Goal: Task Accomplishment & Management: Manage account settings

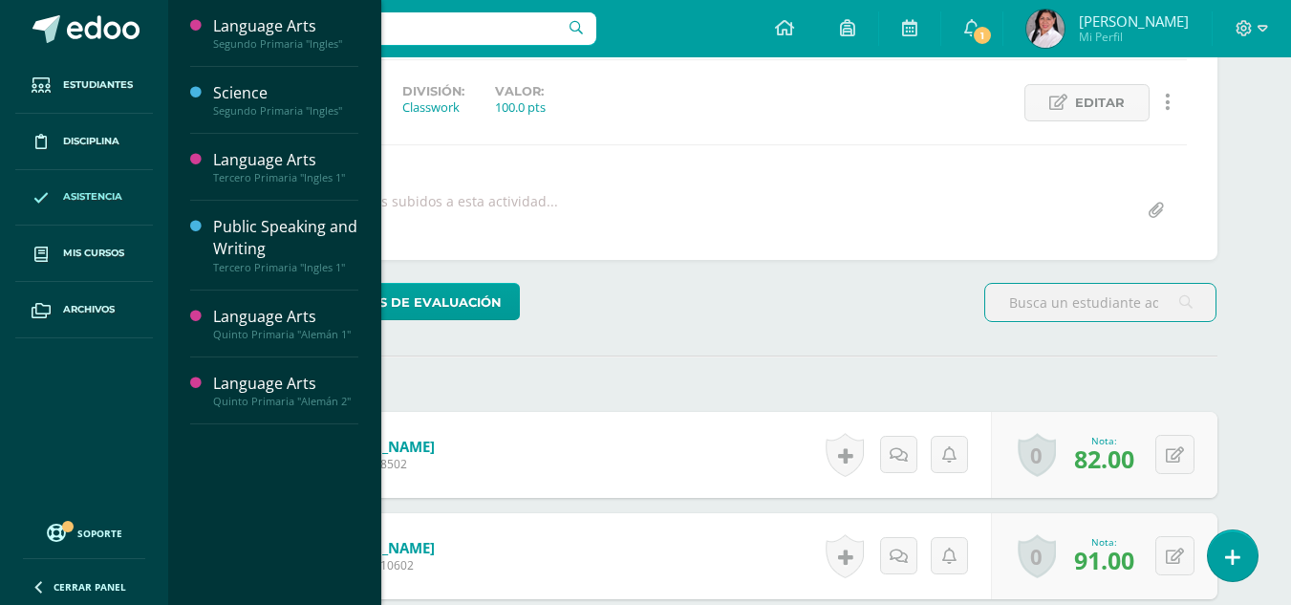
scroll to position [253, 0]
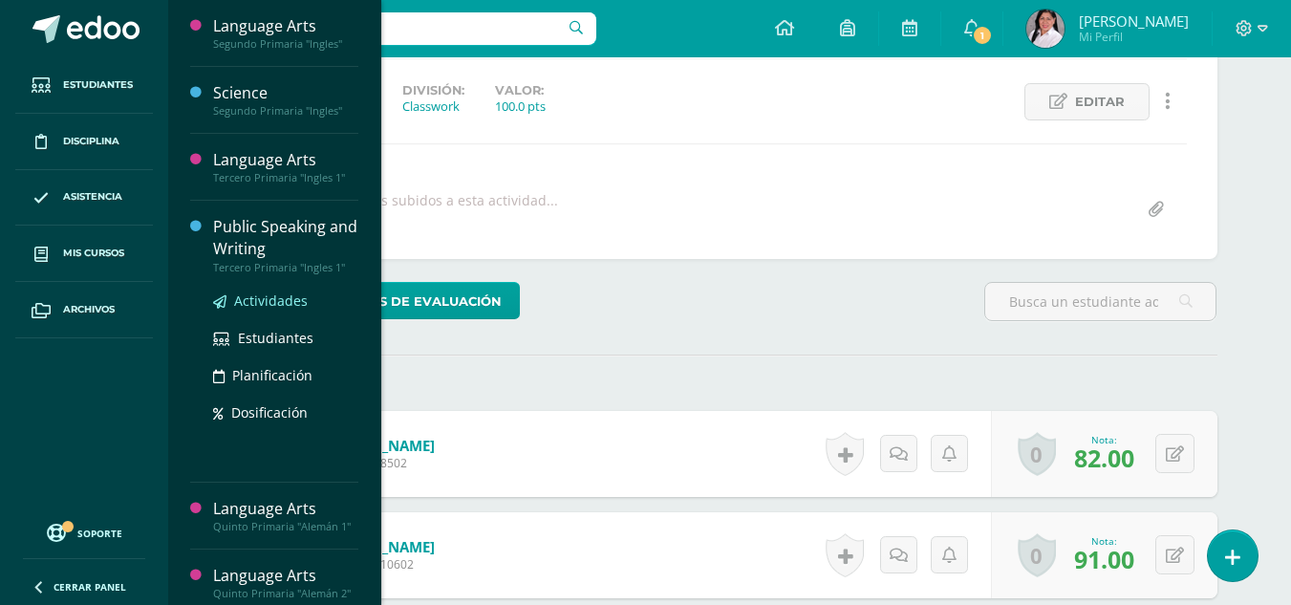
click at [253, 299] on span "Actividades" at bounding box center [271, 300] width 74 height 18
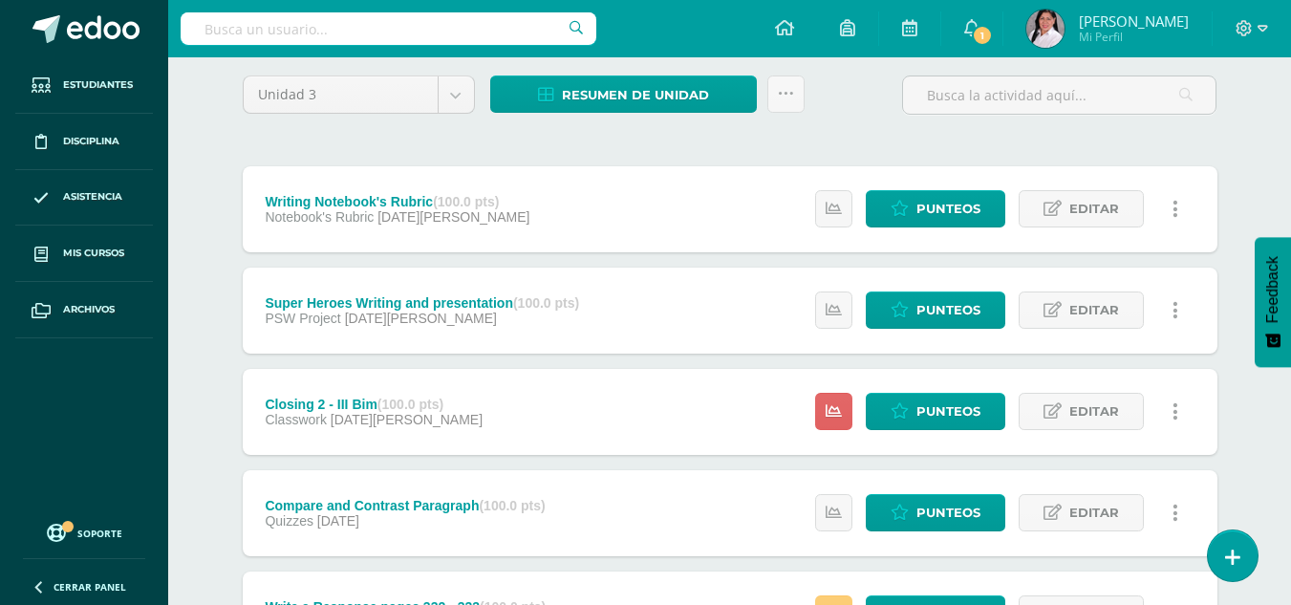
scroll to position [153, 0]
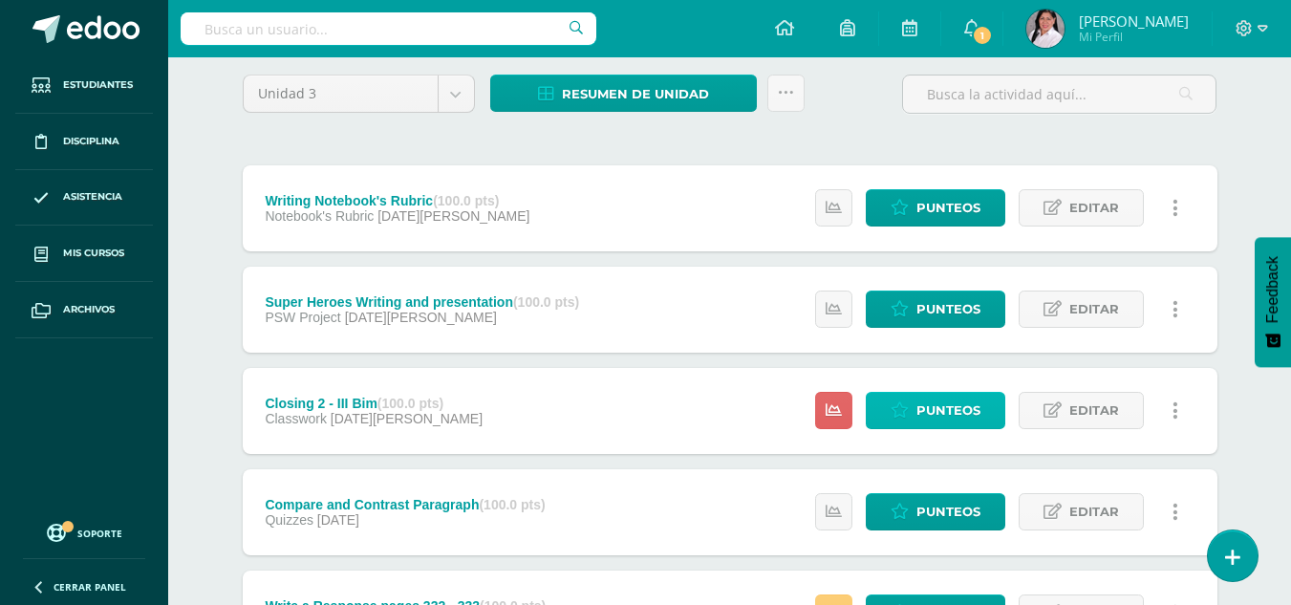
click at [908, 415] on icon at bounding box center [900, 410] width 18 height 16
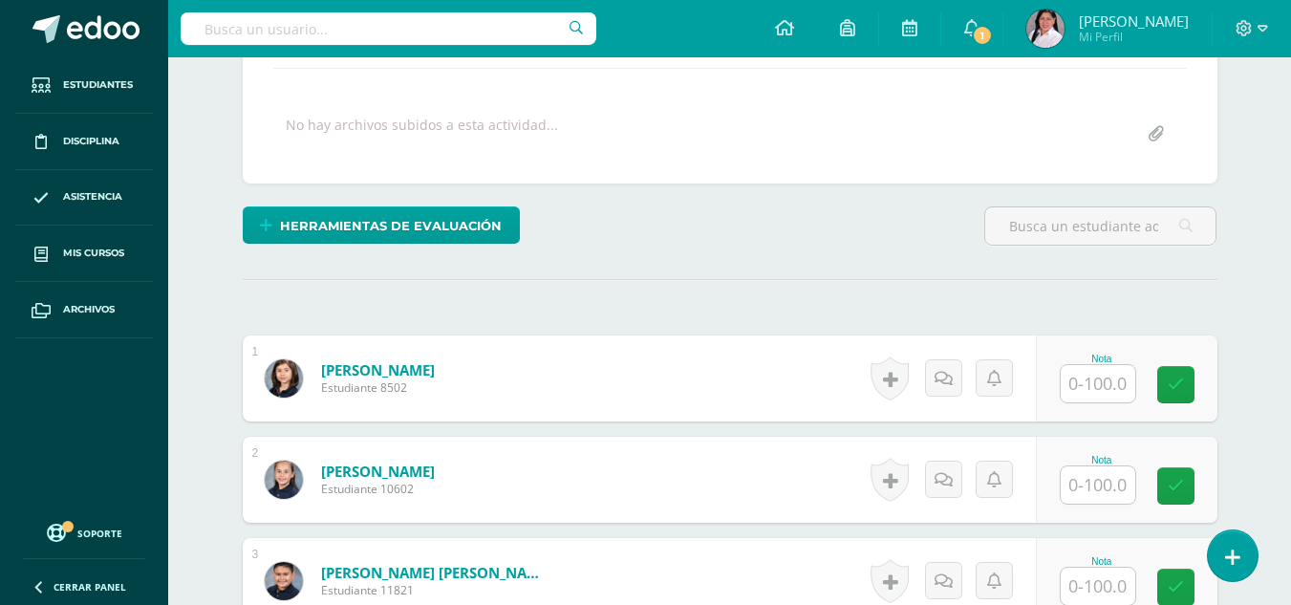
click at [1107, 385] on input "text" at bounding box center [1098, 383] width 75 height 37
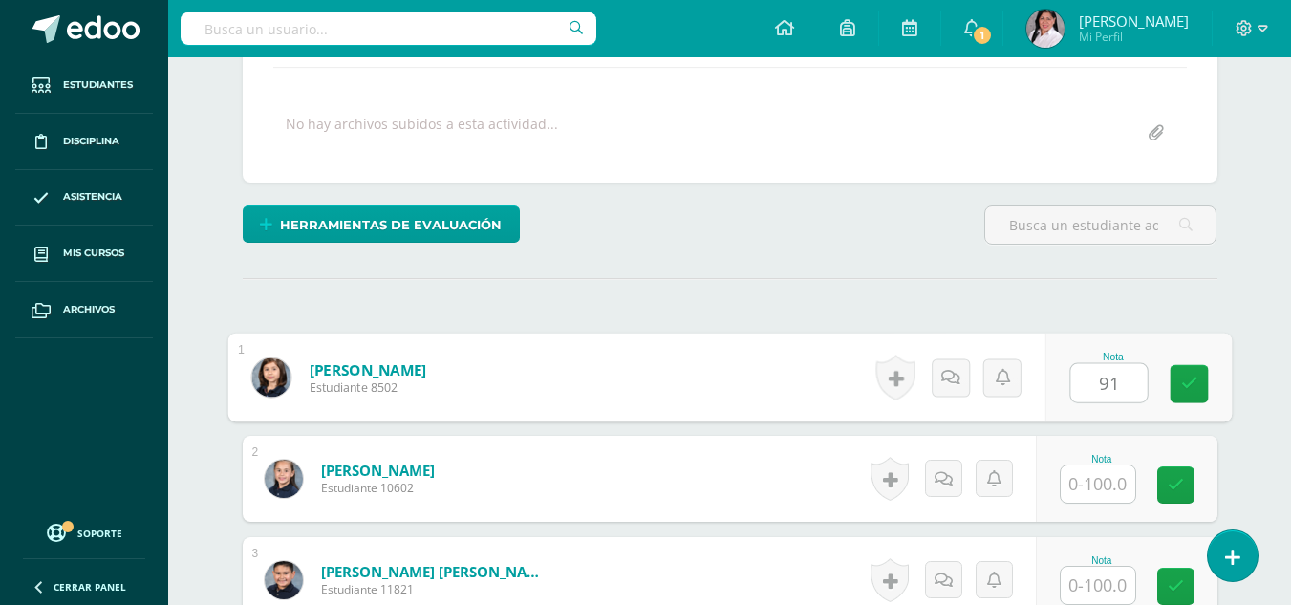
scroll to position [331, 0]
type input "91"
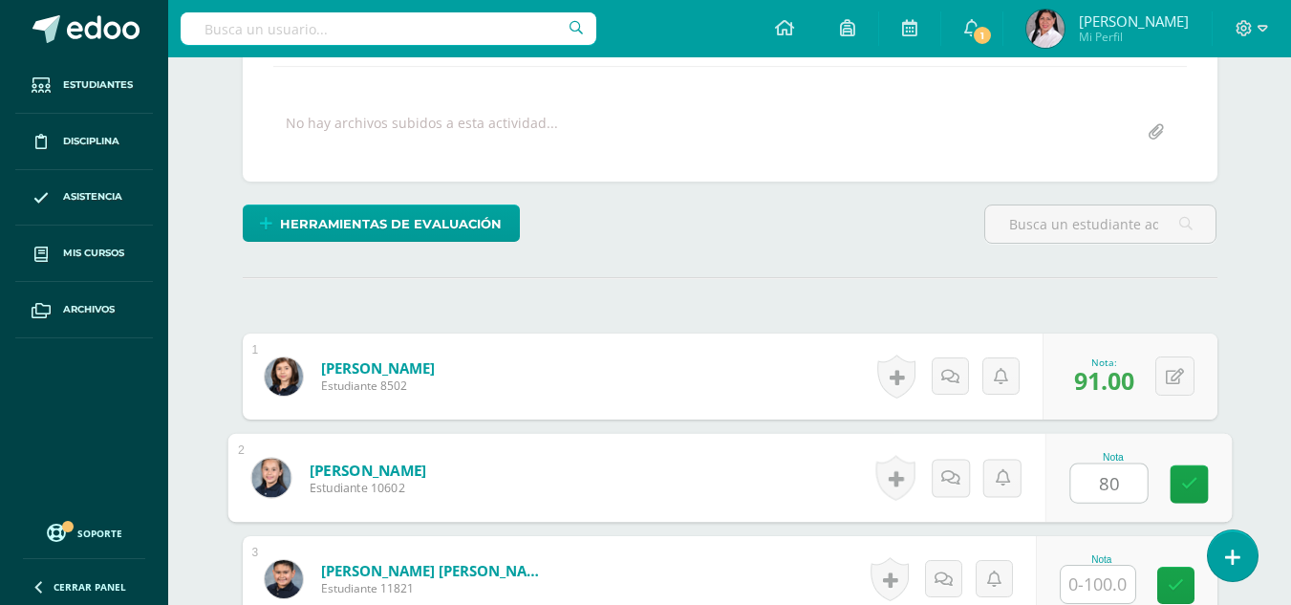
type input "80"
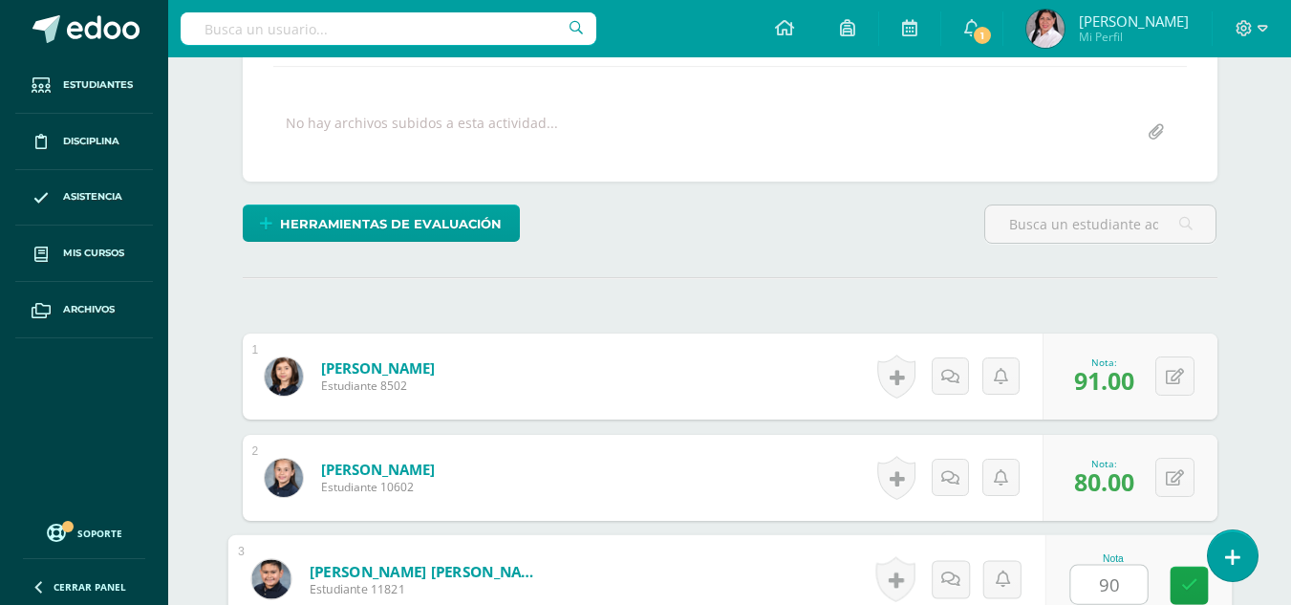
type input "90"
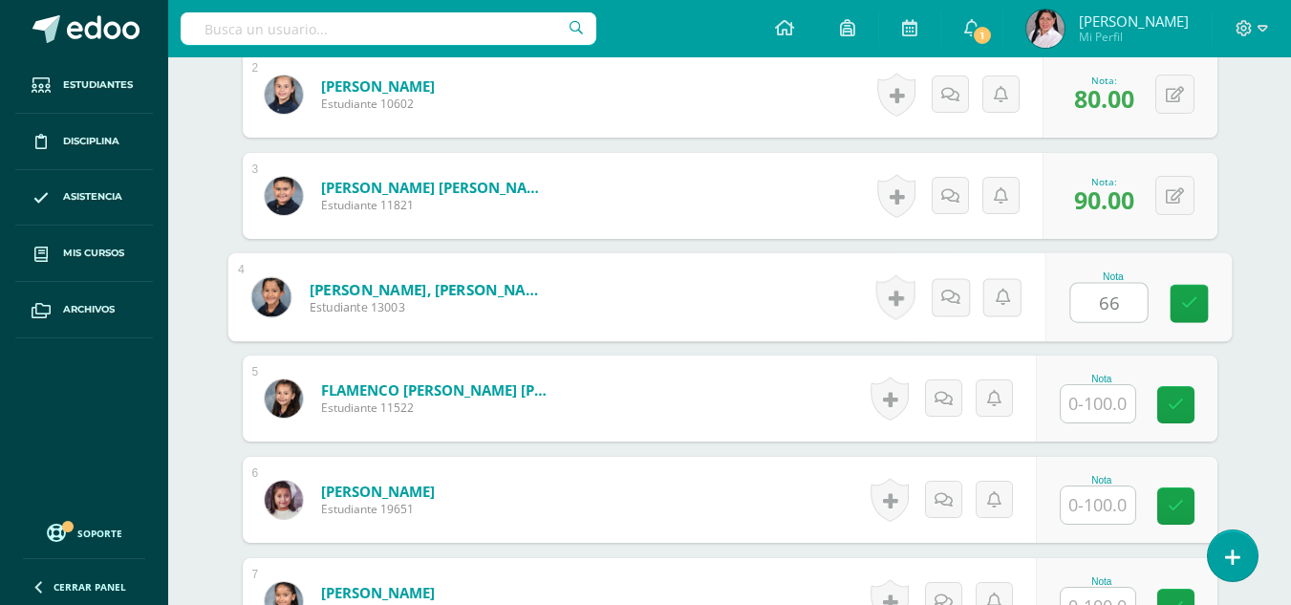
type input "66"
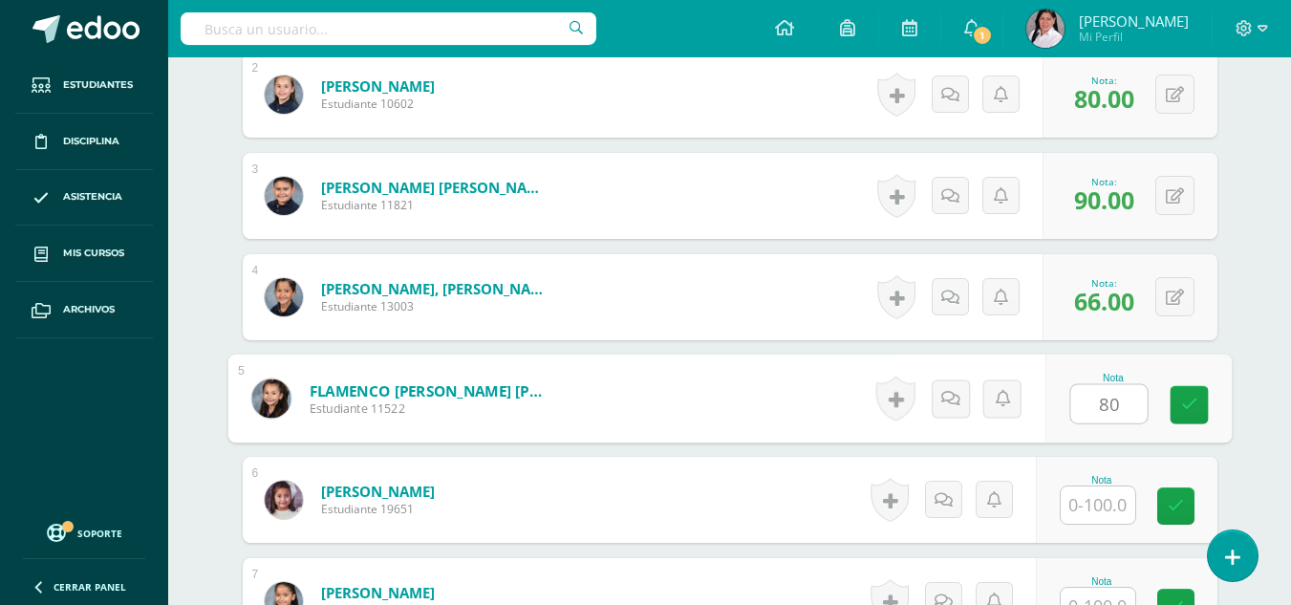
type input "80"
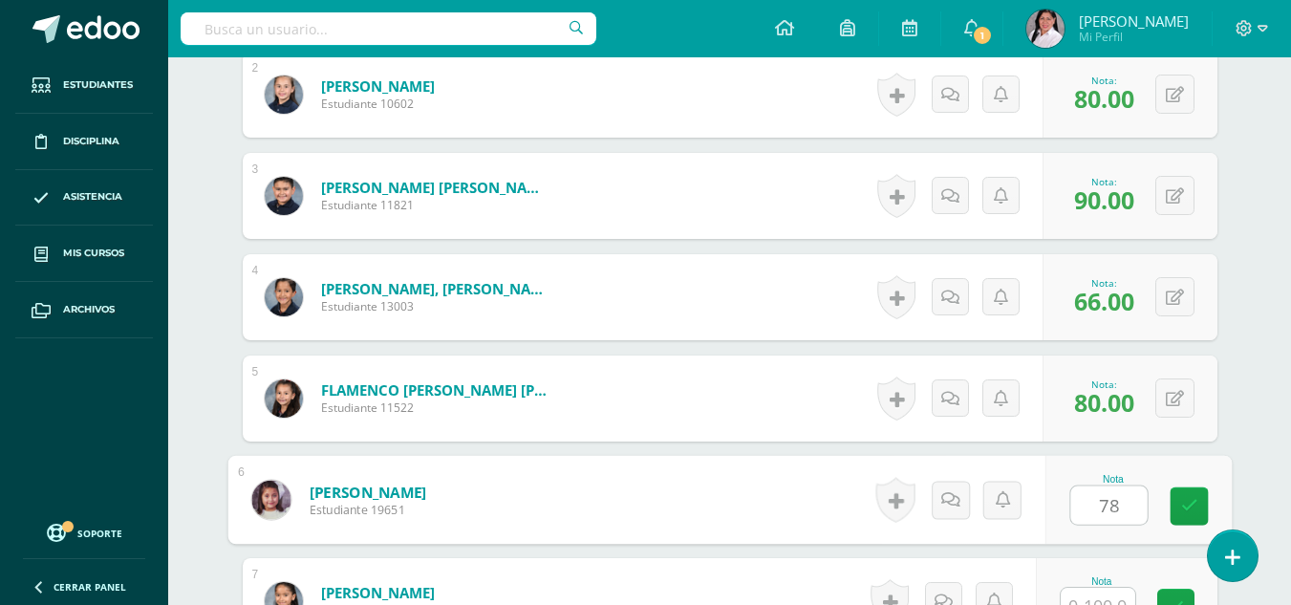
type input "78"
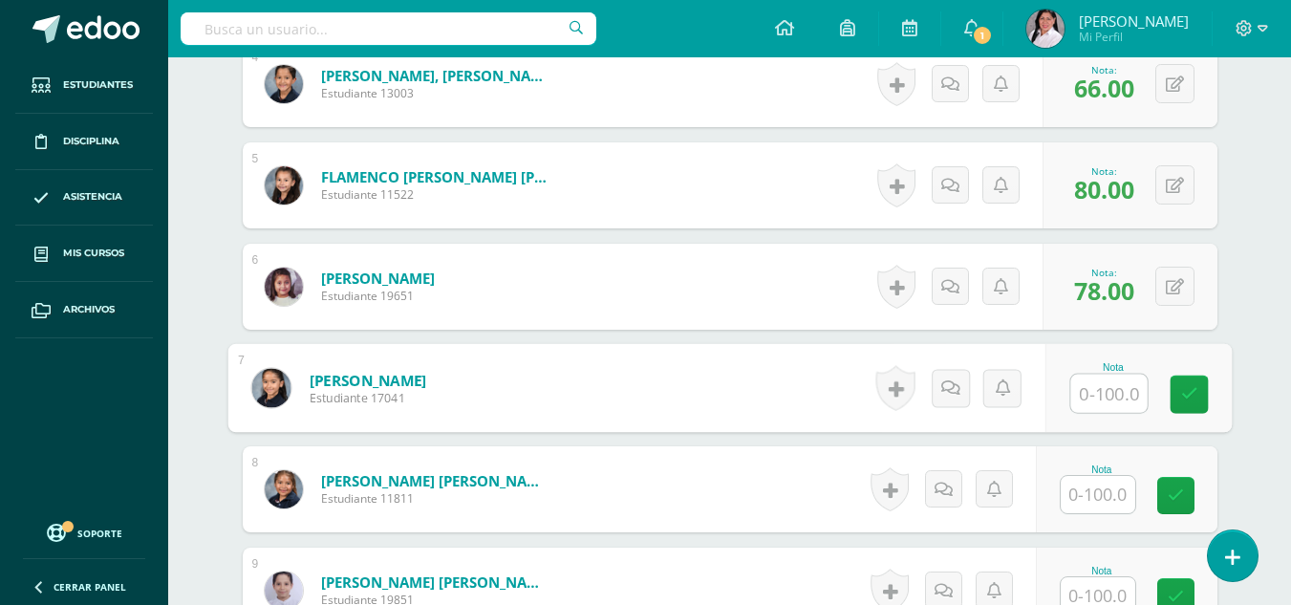
scroll to position [928, 0]
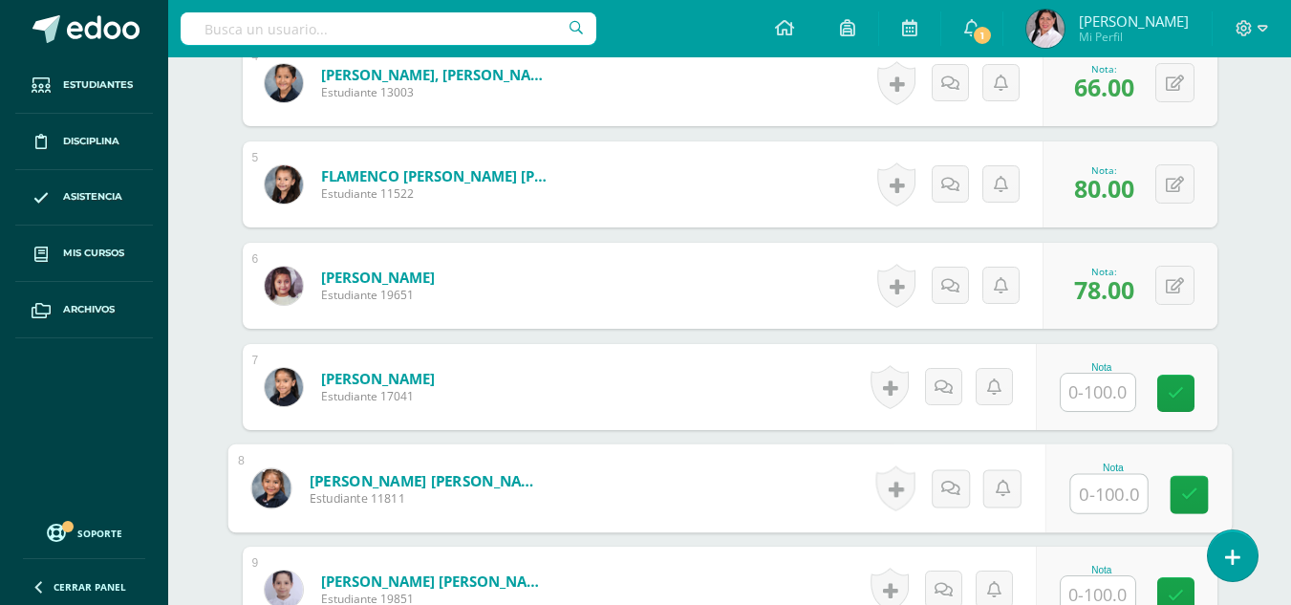
click at [1084, 496] on input "text" at bounding box center [1108, 494] width 76 height 38
type input "83"
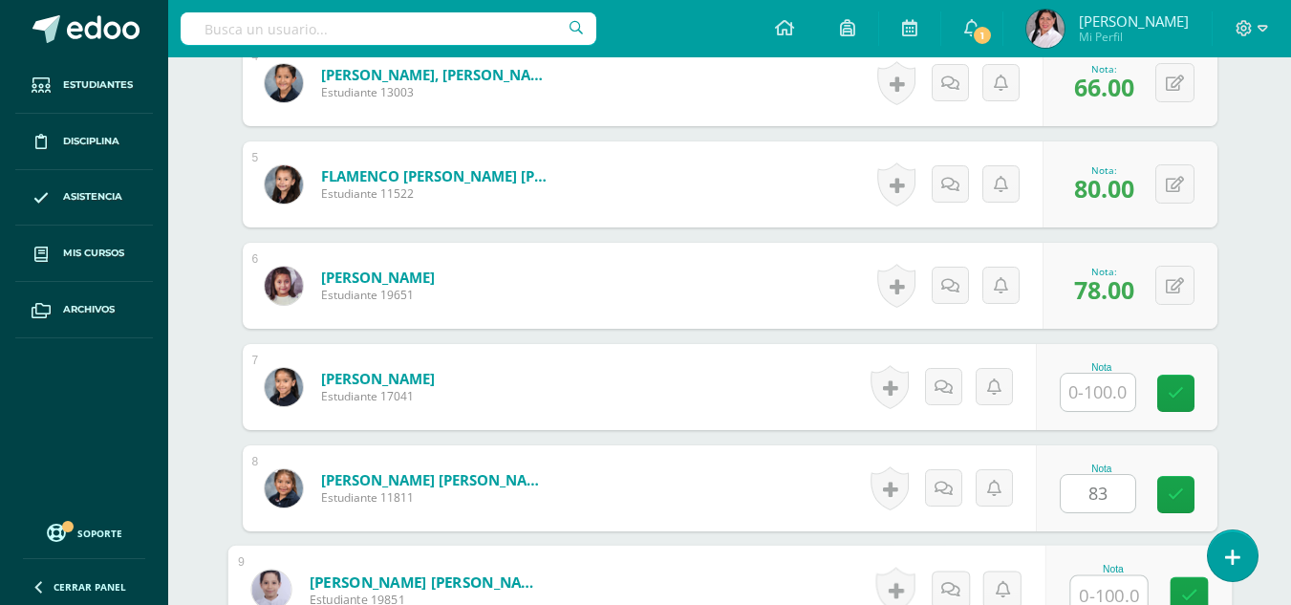
scroll to position [936, 0]
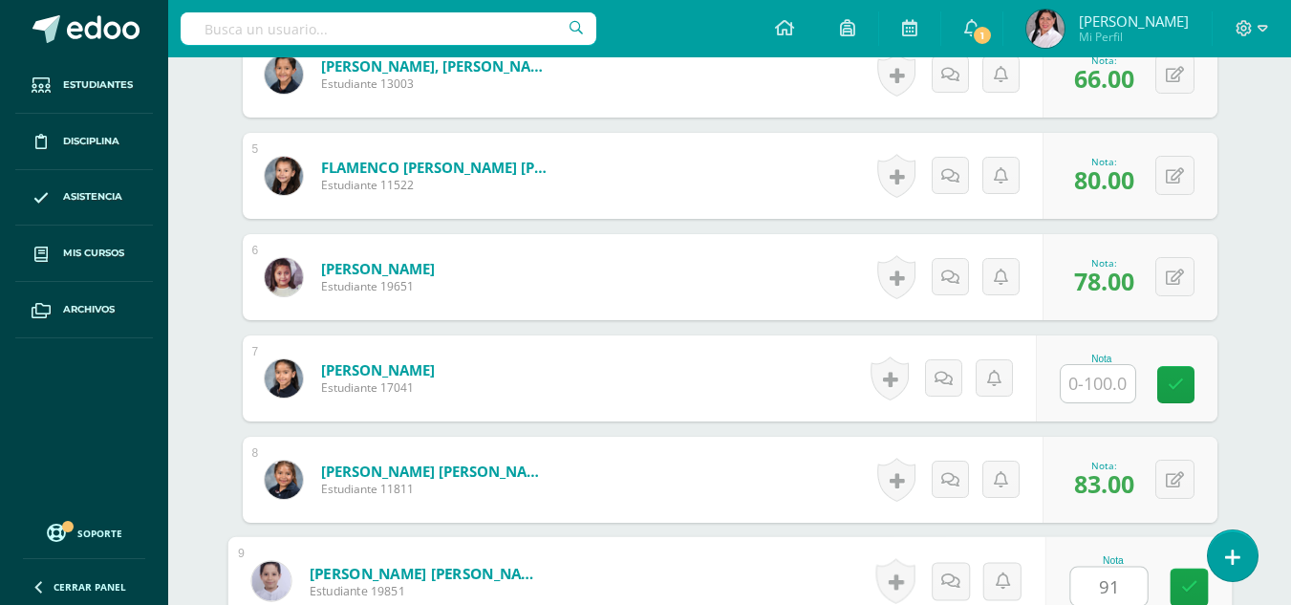
type input "91"
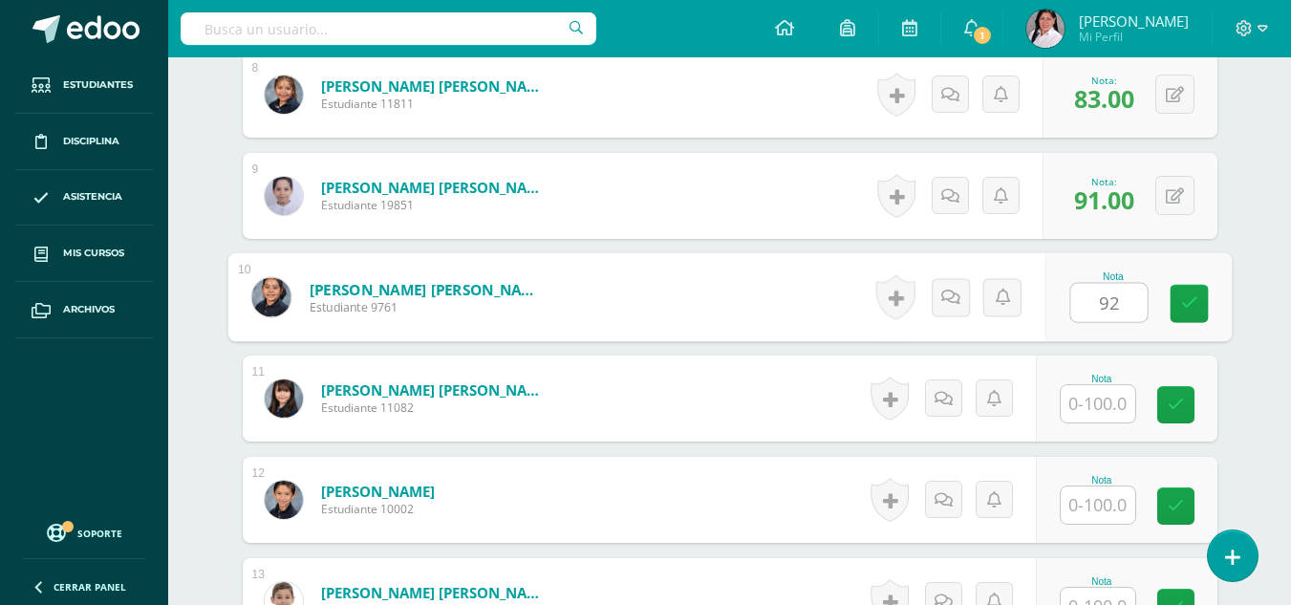
type input "92"
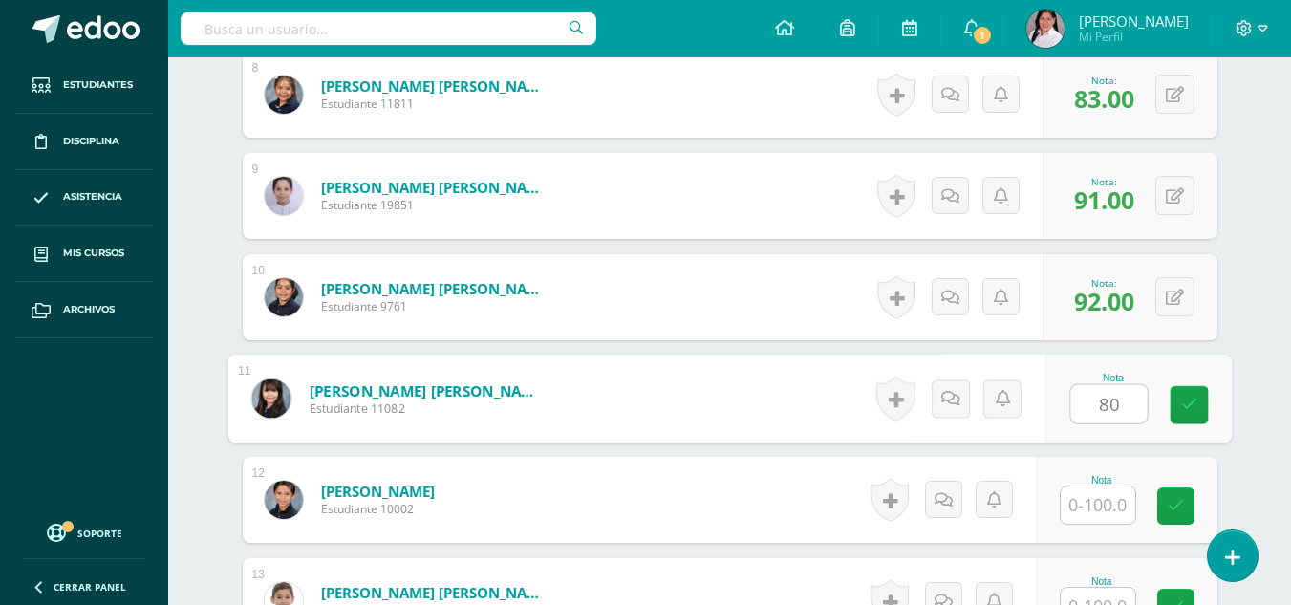
type input "80"
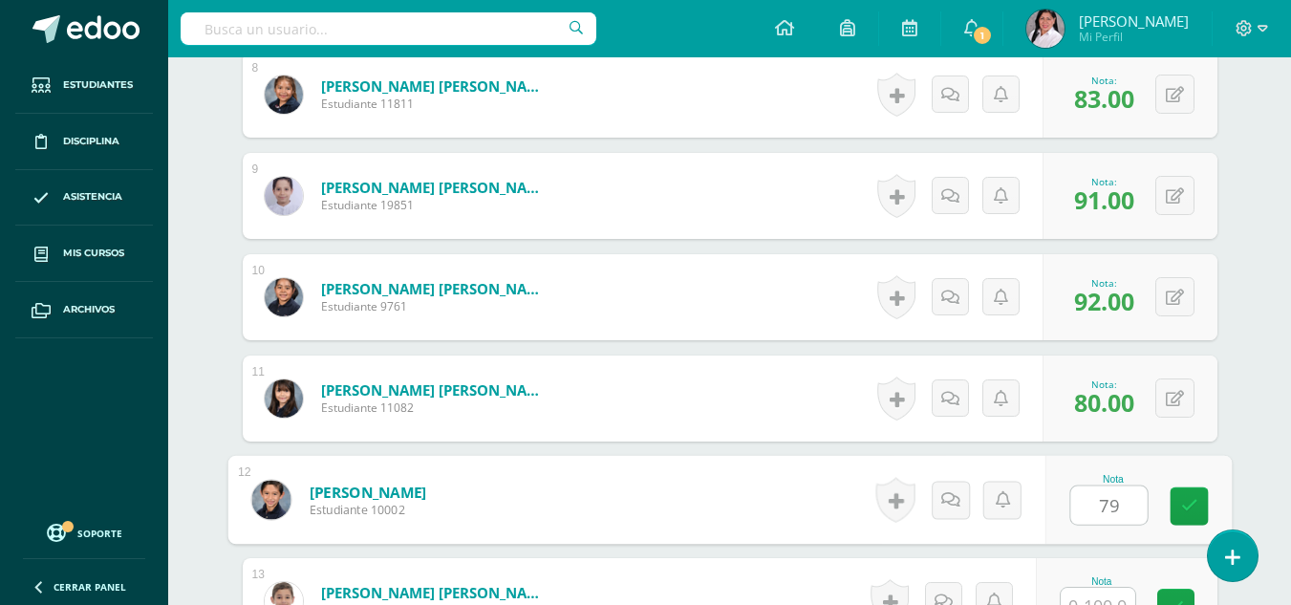
type input "79"
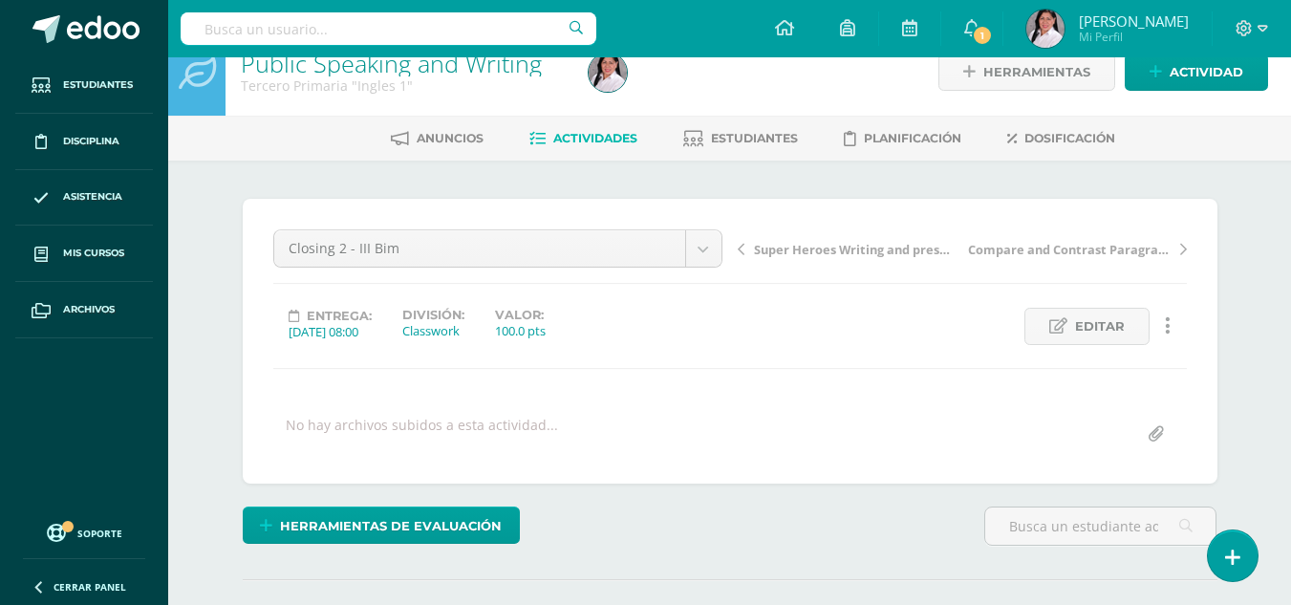
scroll to position [0, 0]
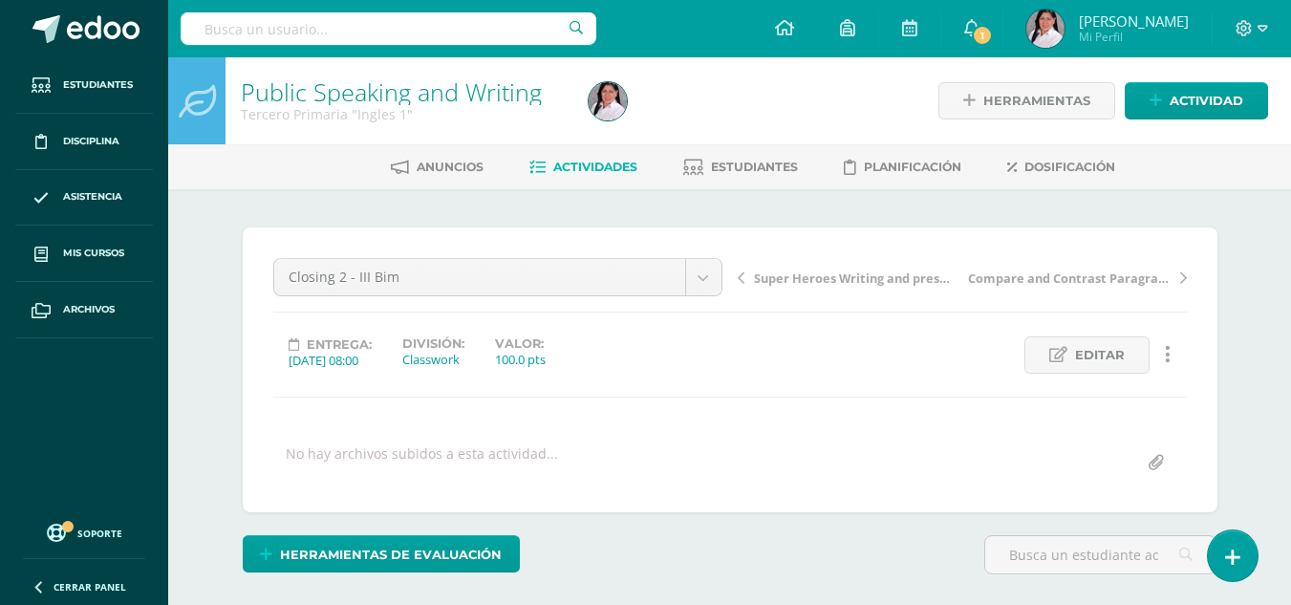
click at [579, 169] on span "Actividades" at bounding box center [595, 167] width 84 height 14
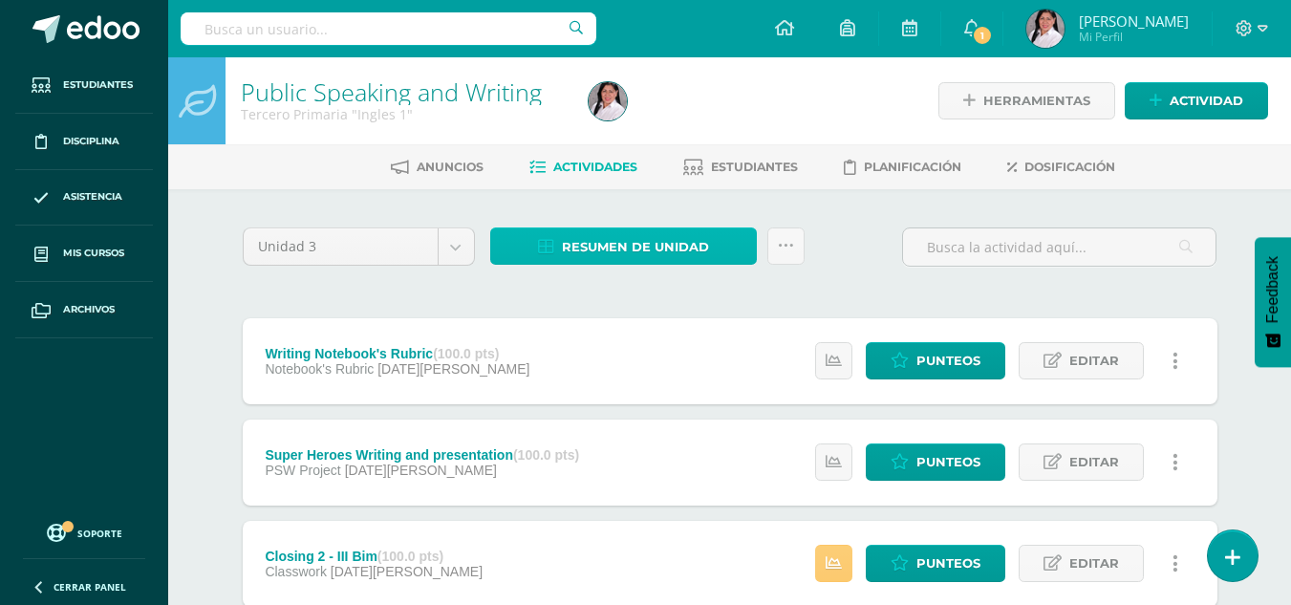
click at [624, 247] on span "Resumen de unidad" at bounding box center [635, 246] width 147 height 35
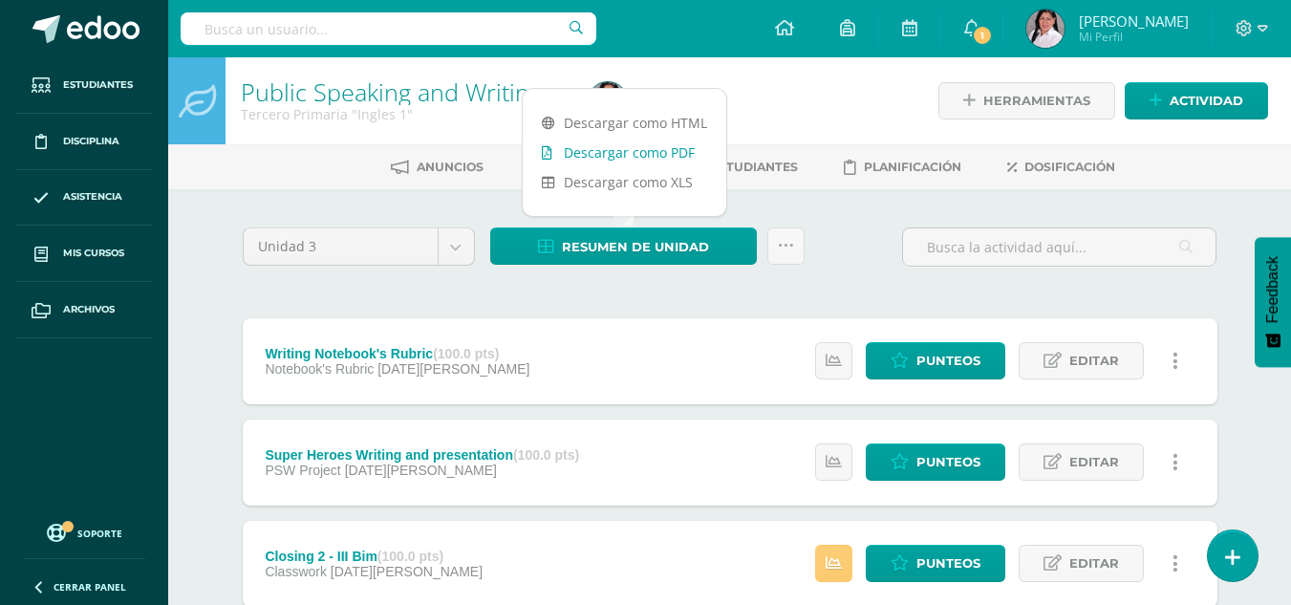
click at [622, 155] on link "Descargar como PDF" at bounding box center [625, 153] width 204 height 30
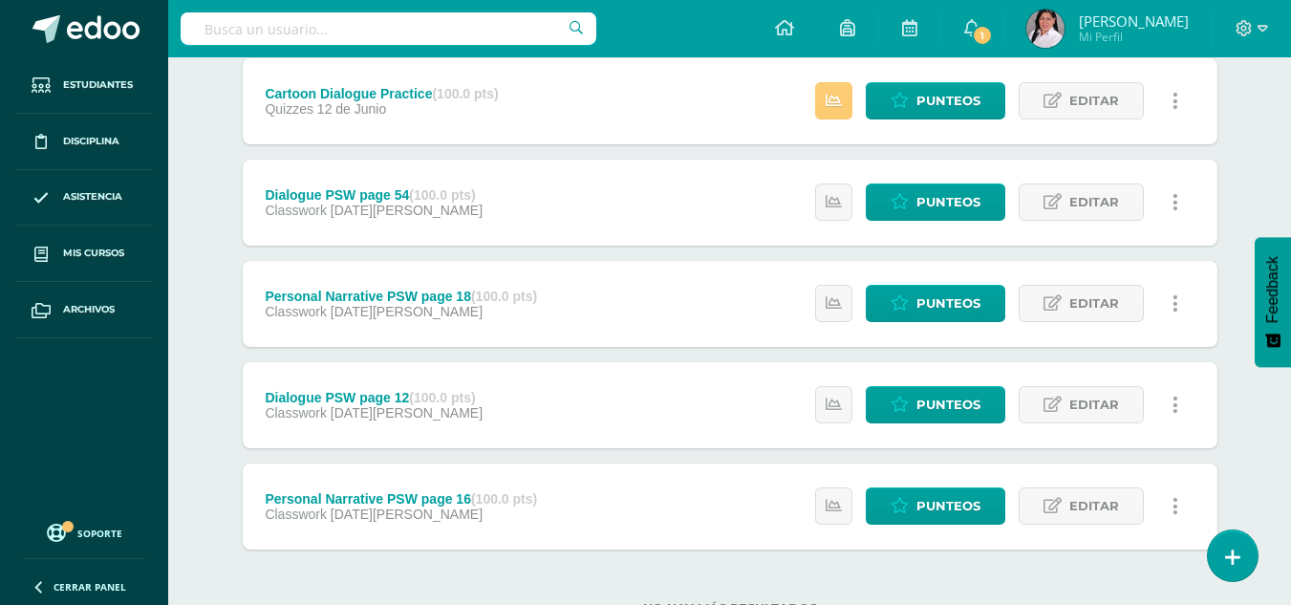
scroll to position [1851, 0]
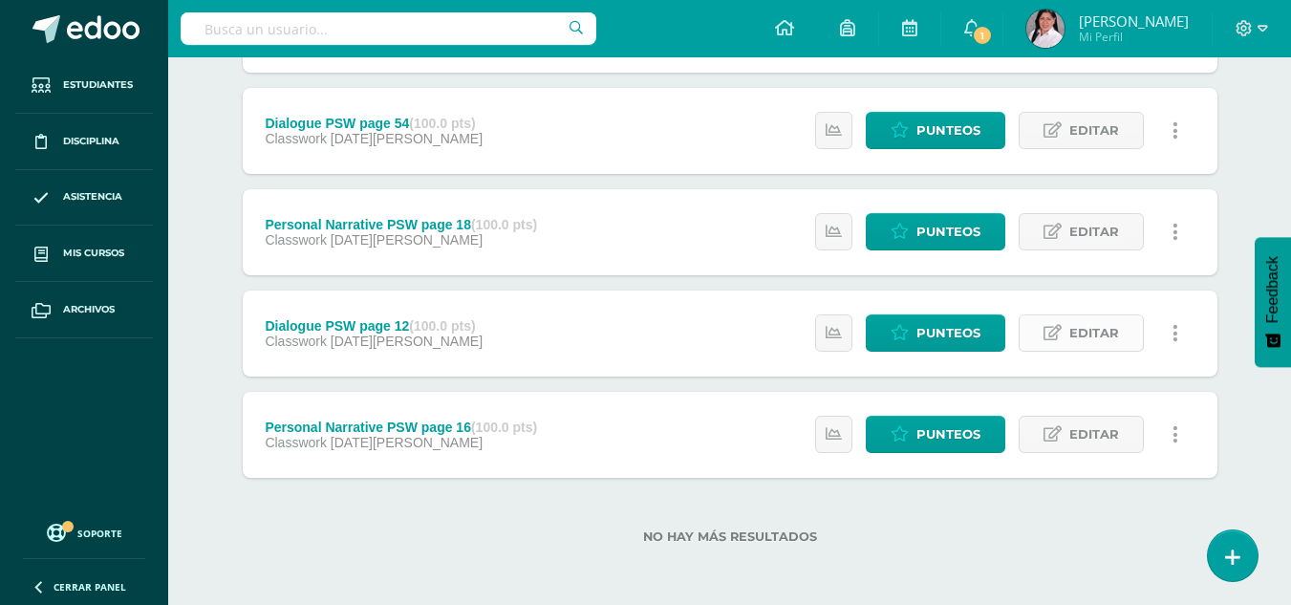
click at [1074, 333] on span "Editar" at bounding box center [1094, 332] width 50 height 35
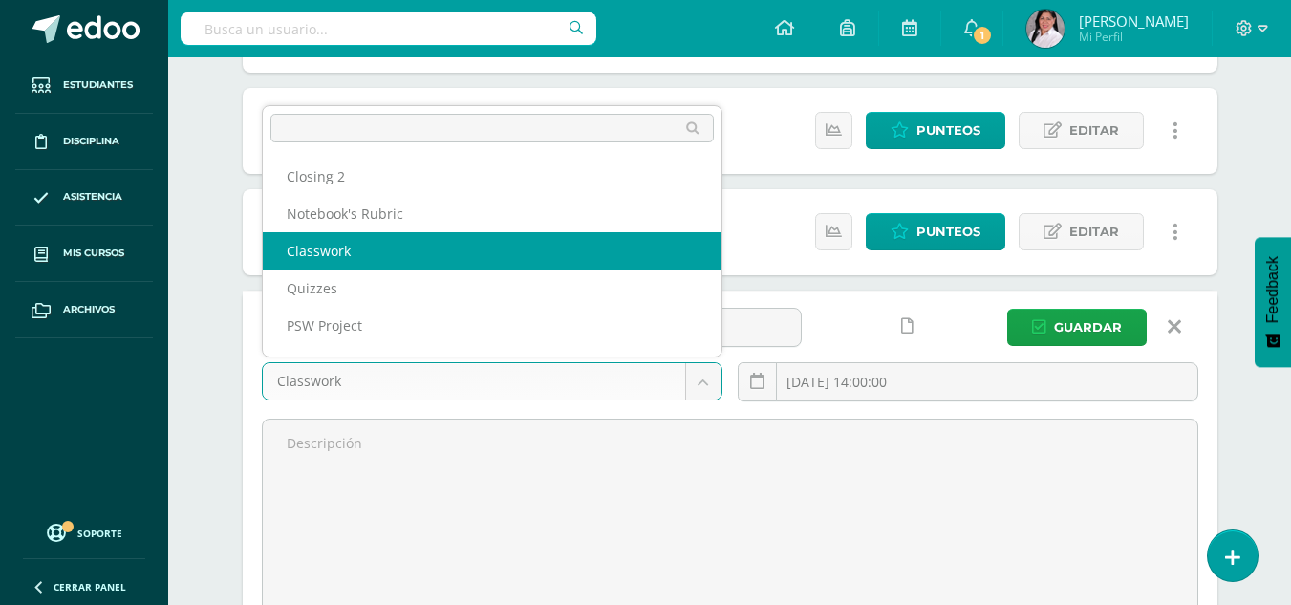
scroll to position [25, 0]
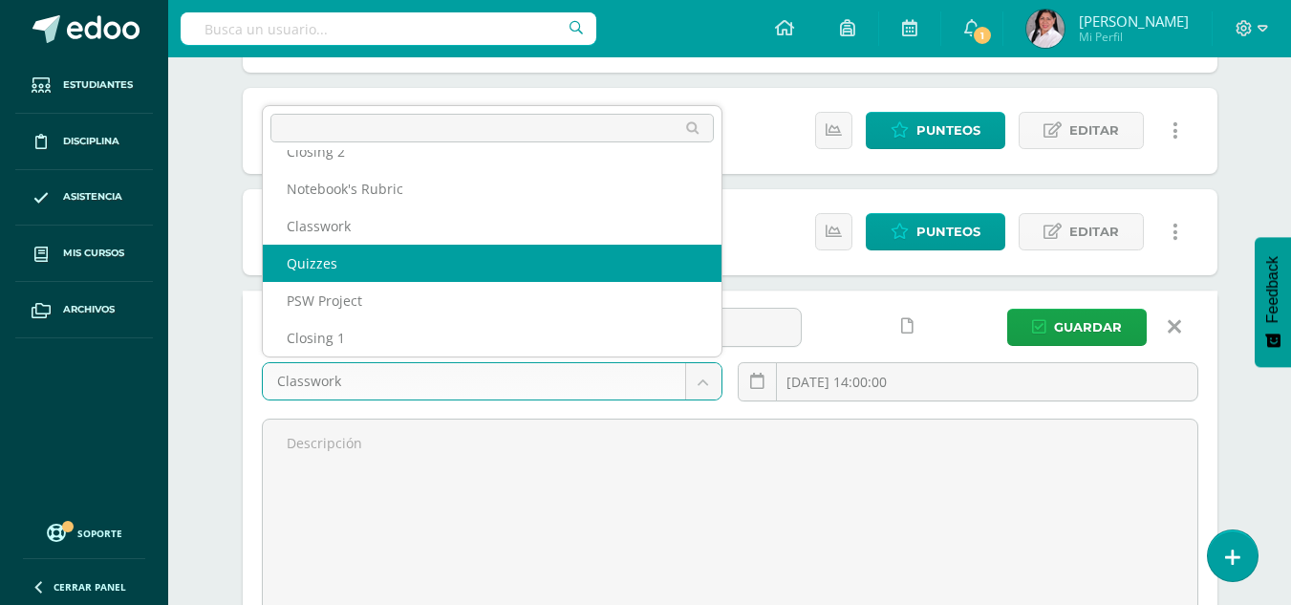
select select "226672"
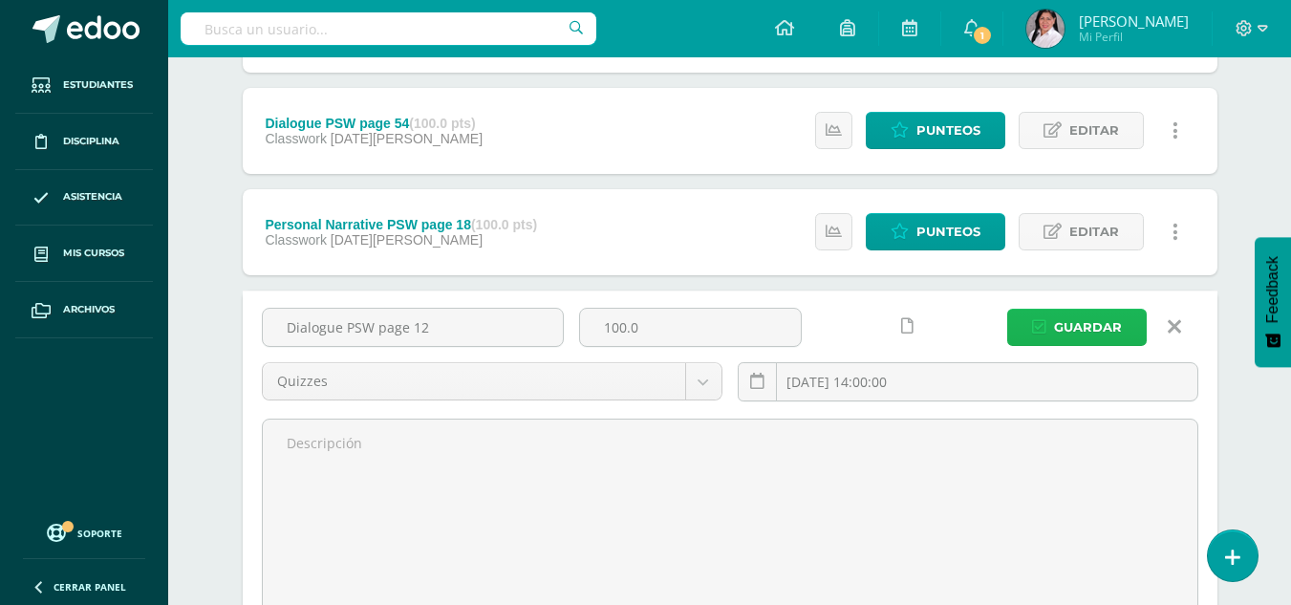
click at [1018, 332] on button "Guardar" at bounding box center [1077, 327] width 140 height 37
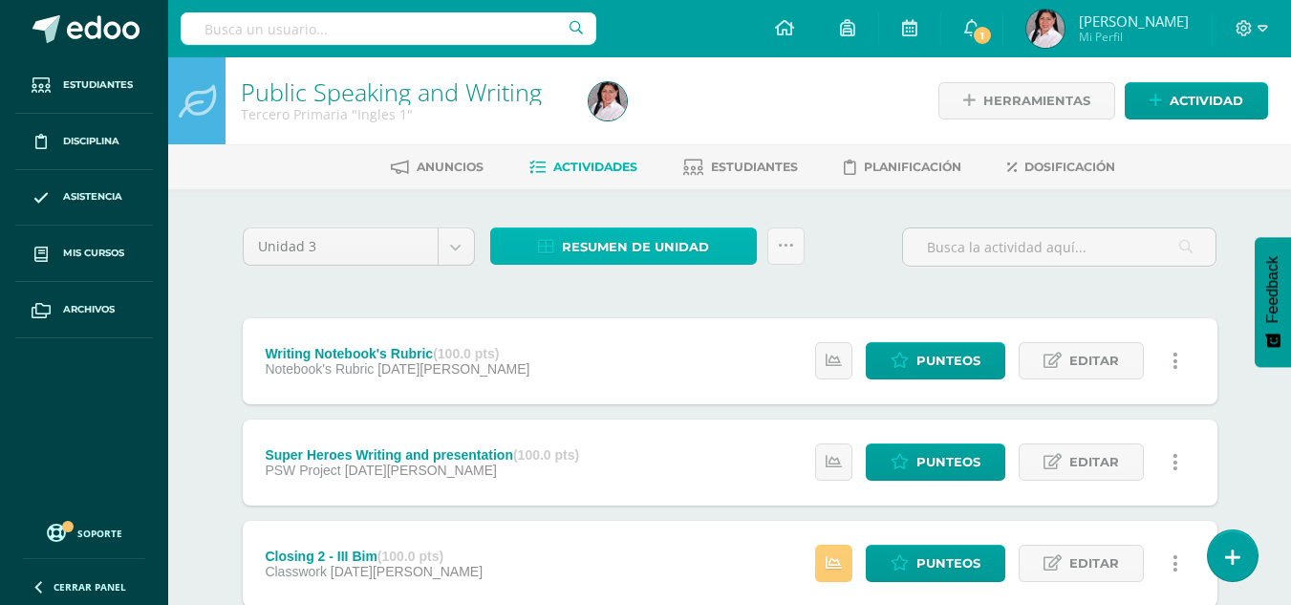
click at [616, 249] on span "Resumen de unidad" at bounding box center [635, 246] width 147 height 35
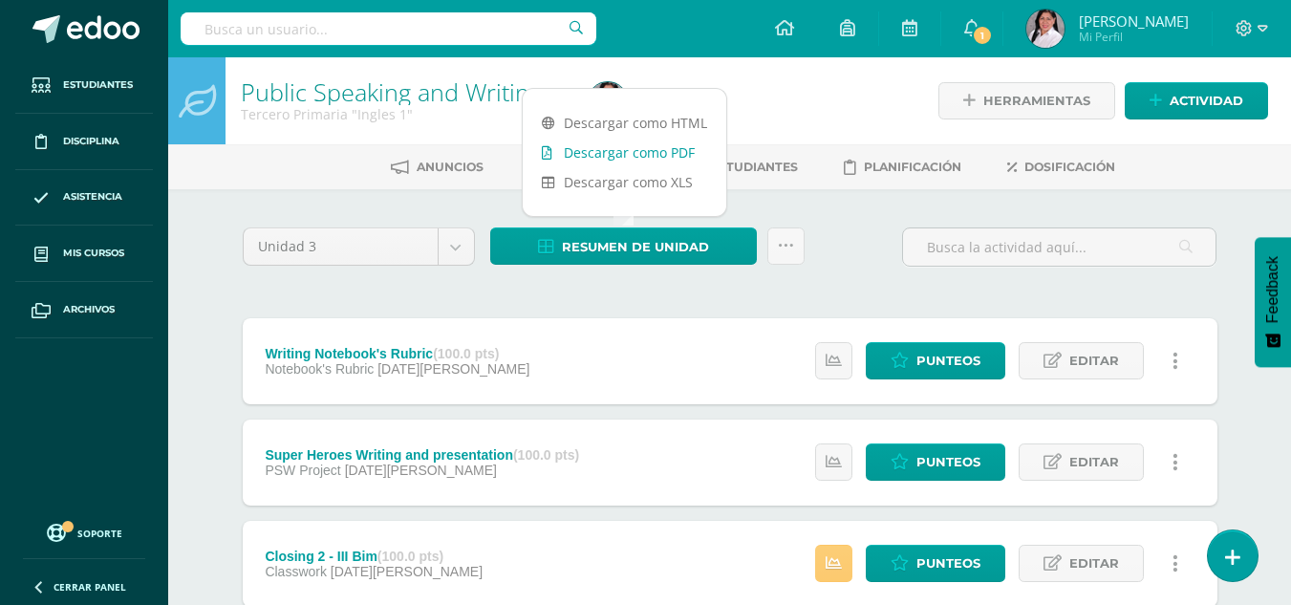
click at [639, 158] on link "Descargar como PDF" at bounding box center [625, 153] width 204 height 30
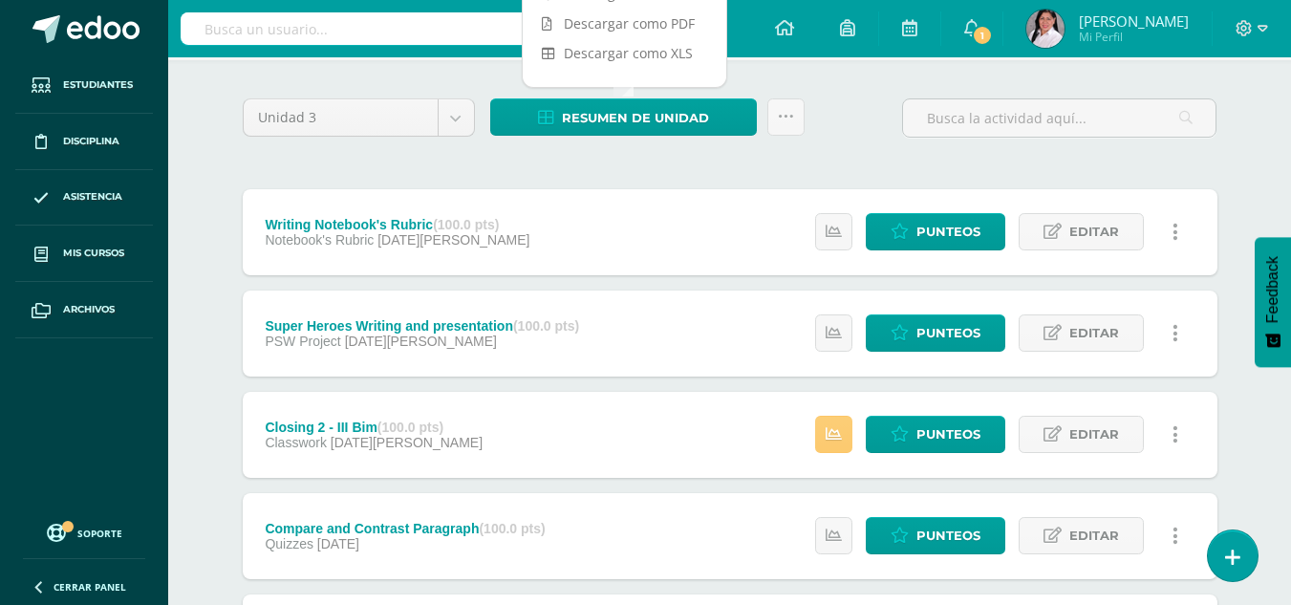
scroll to position [131, 0]
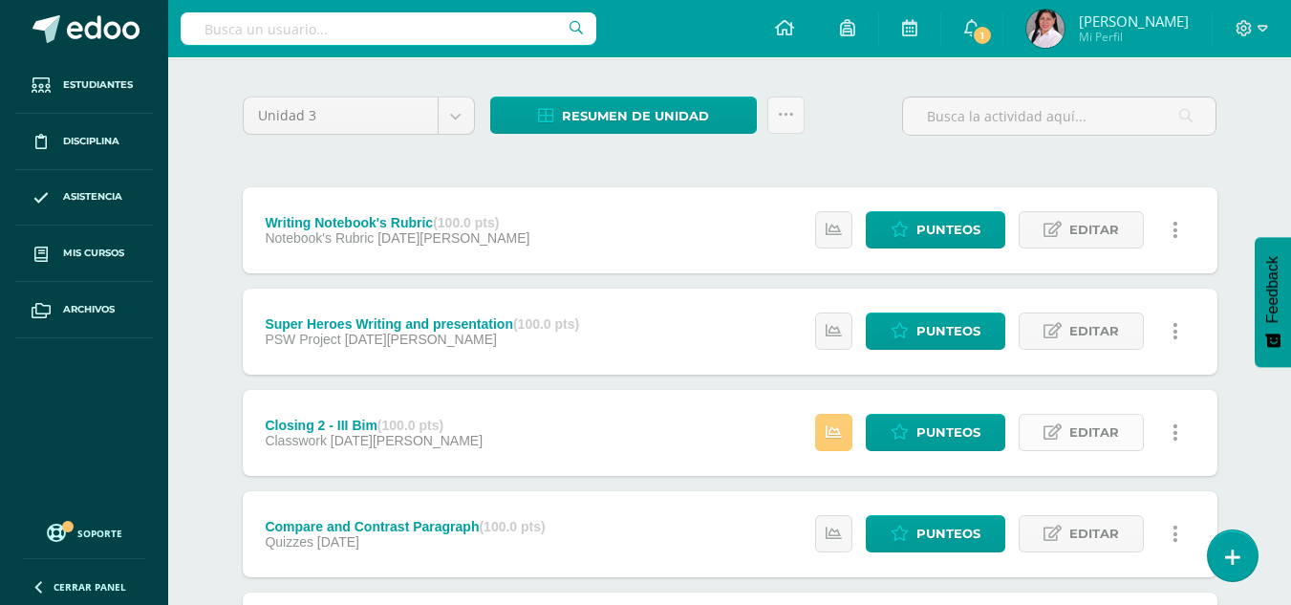
click at [1068, 425] on link "Editar" at bounding box center [1081, 432] width 125 height 37
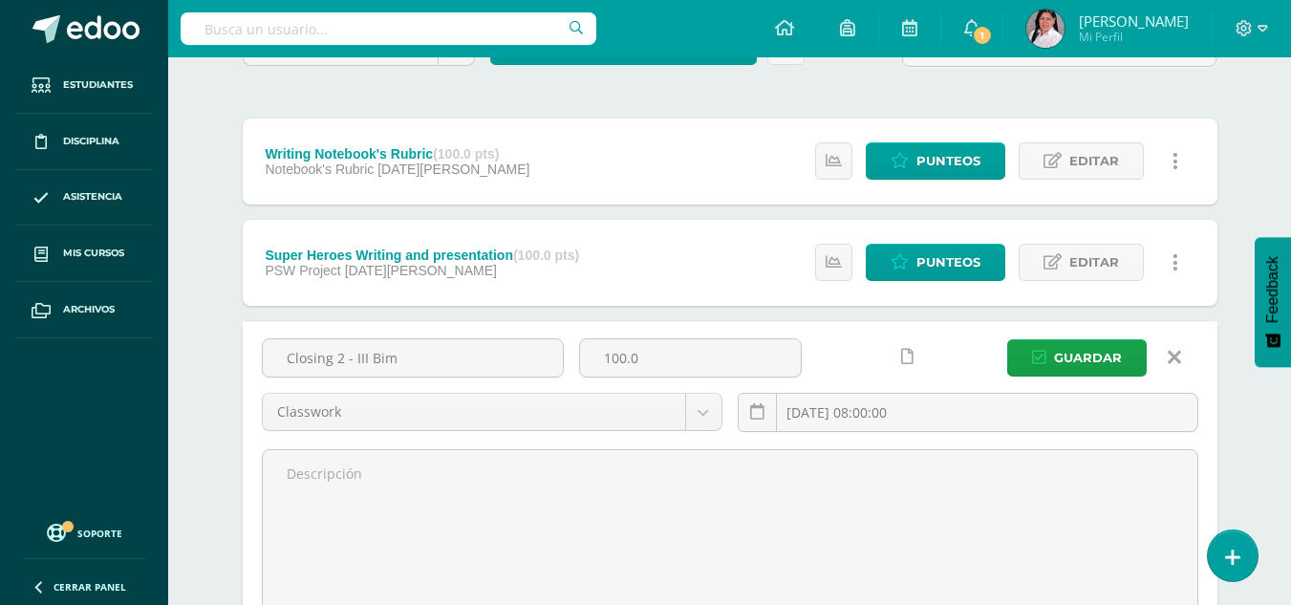
scroll to position [202, 0]
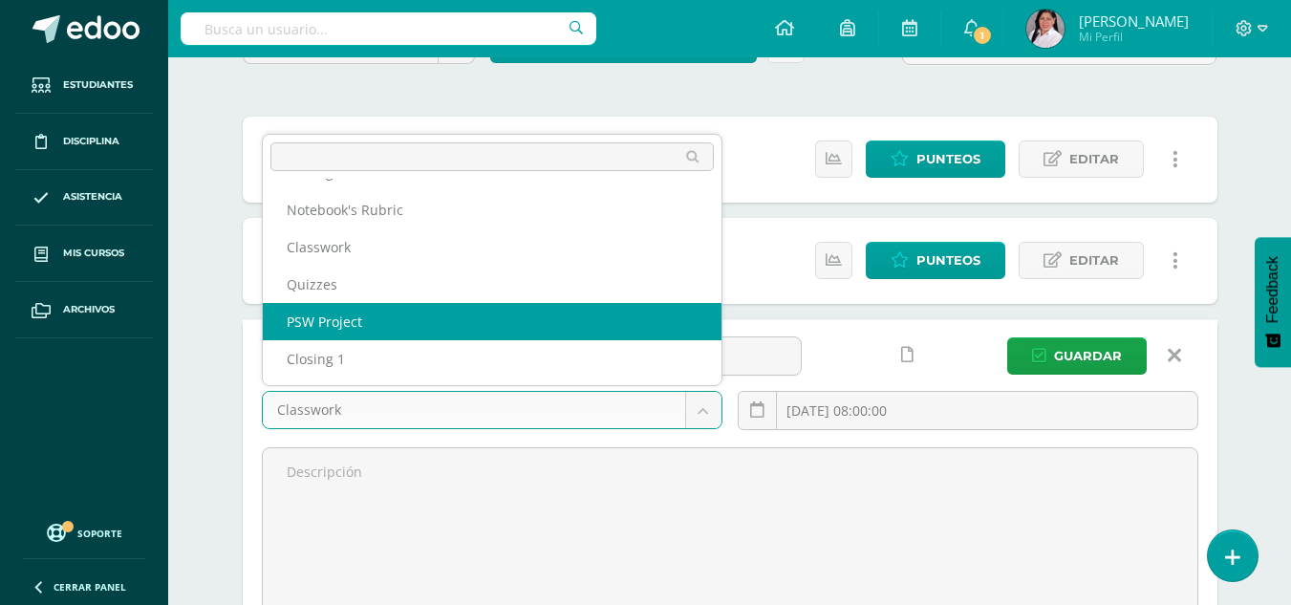
scroll to position [0, 0]
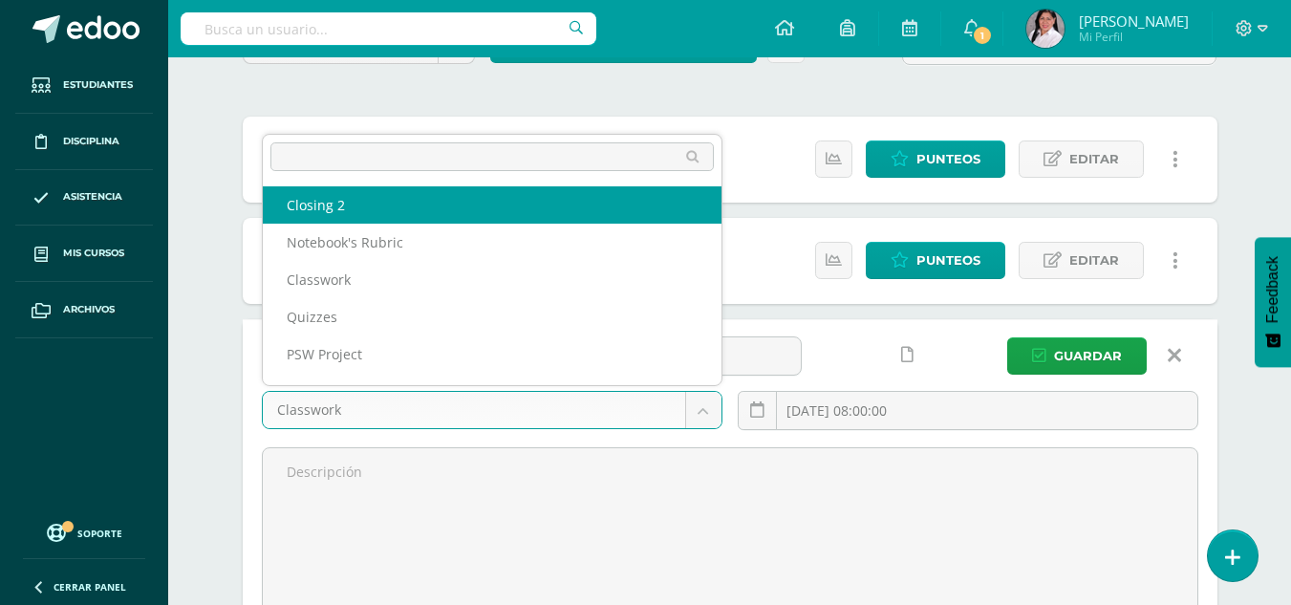
select select "226675"
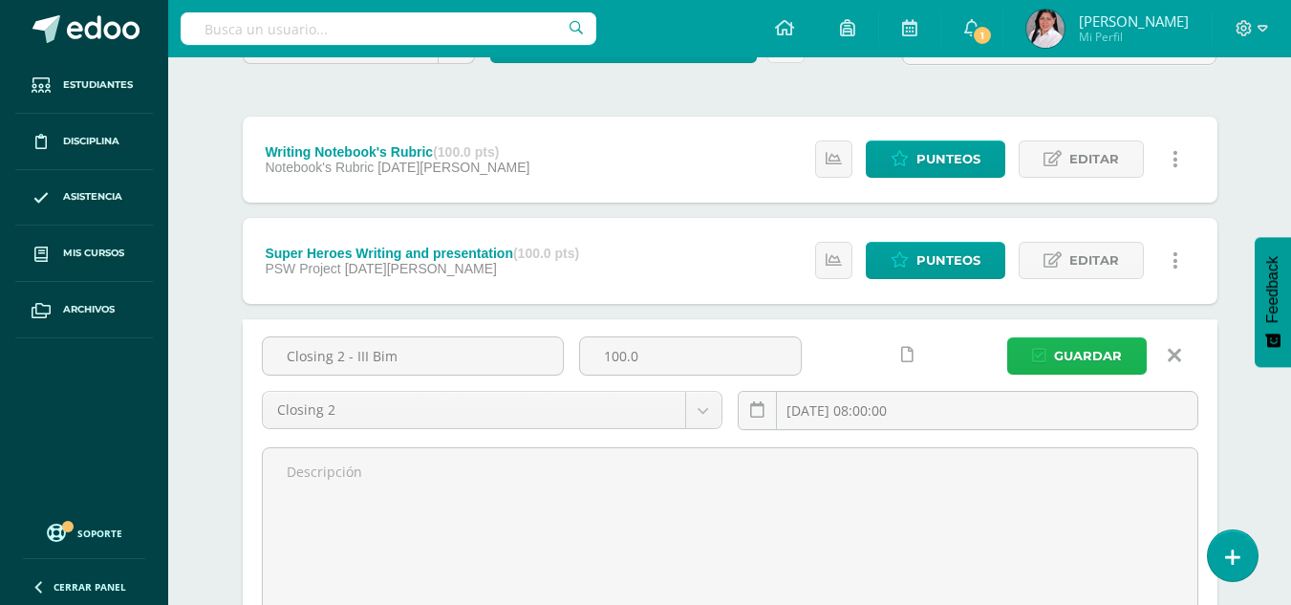
click at [1041, 356] on icon "submit" at bounding box center [1039, 356] width 14 height 16
